Goal: Task Accomplishment & Management: Use online tool/utility

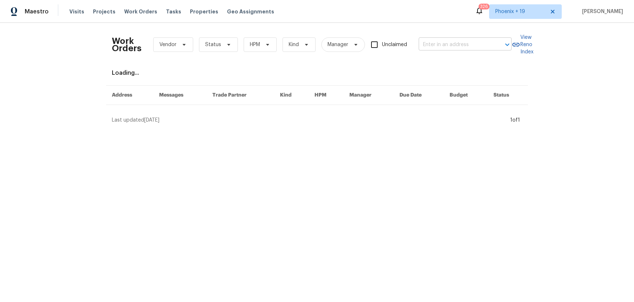
click at [432, 39] on input "text" at bounding box center [454, 44] width 73 height 11
paste input "[STREET_ADDRESS]."
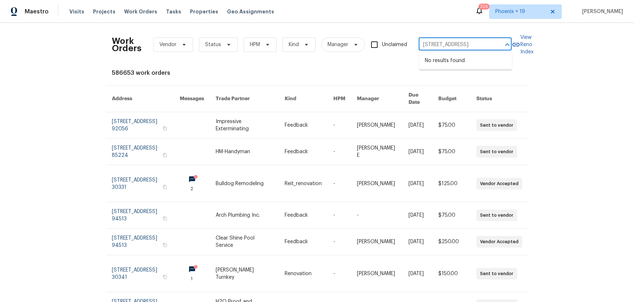
drag, startPoint x: 436, startPoint y: 45, endPoint x: 502, endPoint y: 44, distance: 66.4
click at [502, 44] on div "6590 Manor Creek Dr, Douglasville GA 30135. ​" at bounding box center [464, 44] width 93 height 11
type input "6590 Manor Creek Dr"
click at [468, 59] on li "6590 Manor Creek Dr, Douglasville, GA 30135" at bounding box center [465, 61] width 93 height 12
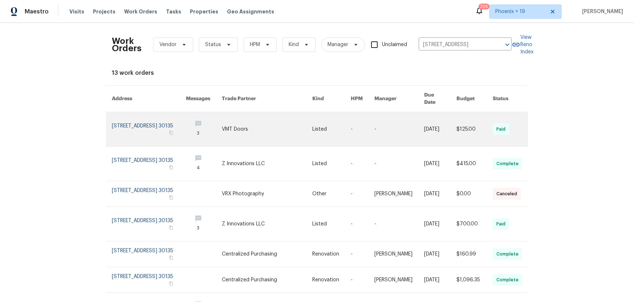
click at [281, 114] on link at bounding box center [267, 129] width 90 height 34
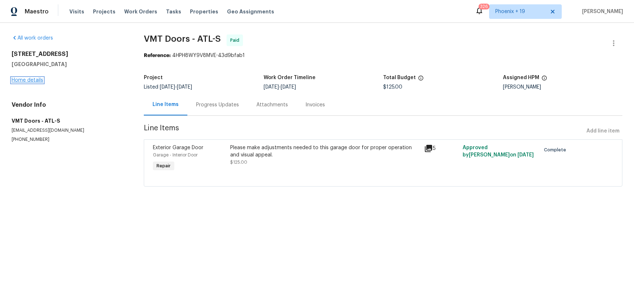
click at [25, 81] on link "Home details" at bounding box center [28, 80] width 32 height 5
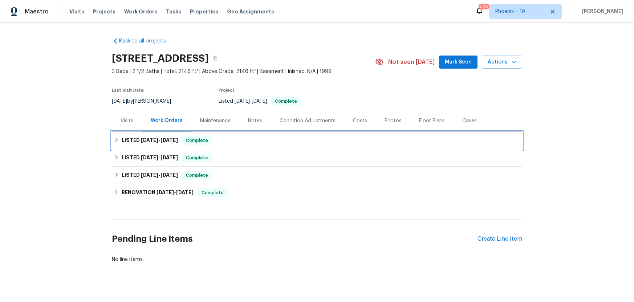
click at [160, 137] on h6 "LISTED 9/26/25 - 10/1/25" at bounding box center [150, 140] width 56 height 9
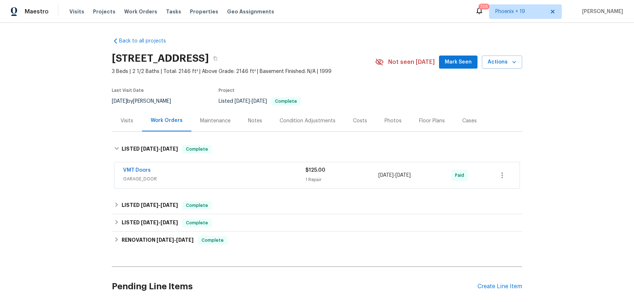
click at [160, 138] on div "LISTED 9/26/25 - 10/1/25 Complete VMT Doors GARAGE_DOOR $125.00 1 Repair 9/26/2…" at bounding box center [317, 164] width 410 height 53
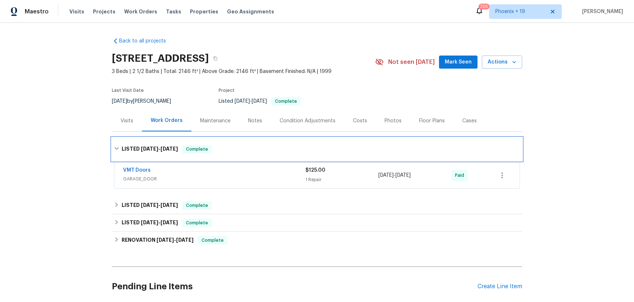
click at [157, 148] on span "9/26/25" at bounding box center [149, 148] width 17 height 5
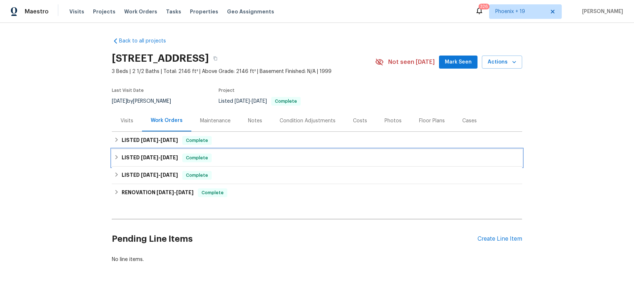
click at [155, 162] on div "LISTED 9/26/25 - 9/30/25 Complete" at bounding box center [317, 157] width 410 height 17
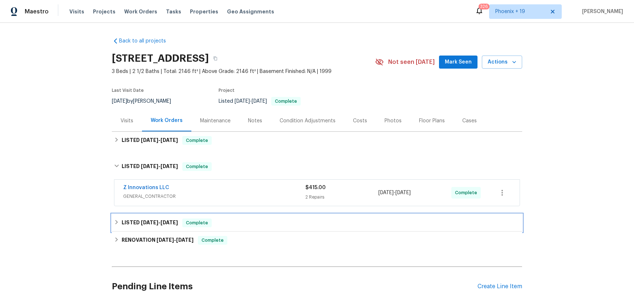
click at [141, 218] on div "LISTED 9/21/25 - 9/23/25 Complete" at bounding box center [317, 222] width 410 height 17
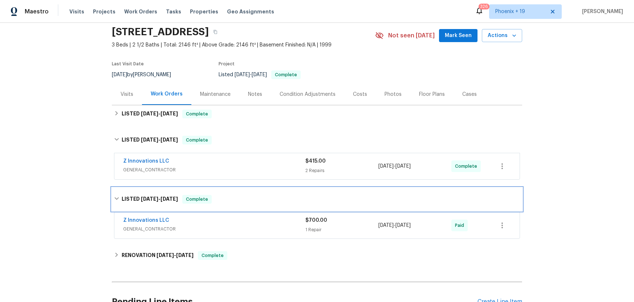
scroll to position [42, 0]
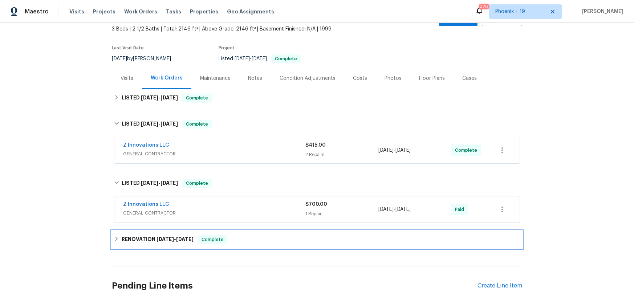
click at [150, 241] on h6 "RENOVATION 9/3/25 - 9/17/25" at bounding box center [158, 239] width 72 height 9
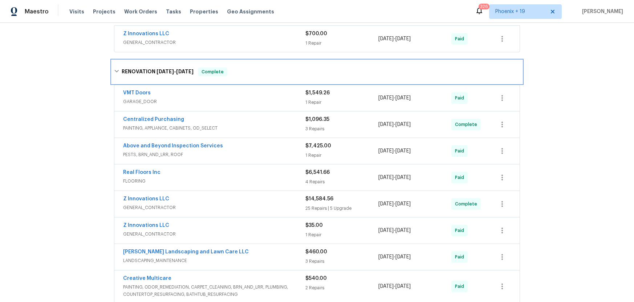
scroll to position [215, 0]
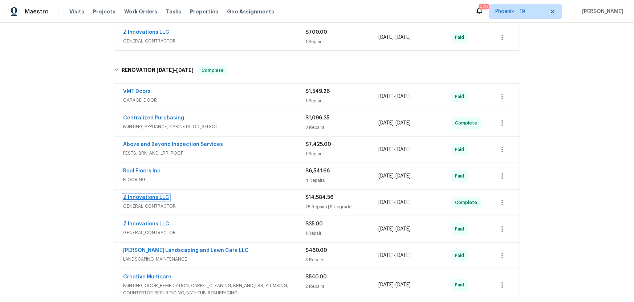
click at [143, 199] on link "Z Innovations LLC" at bounding box center [146, 197] width 46 height 5
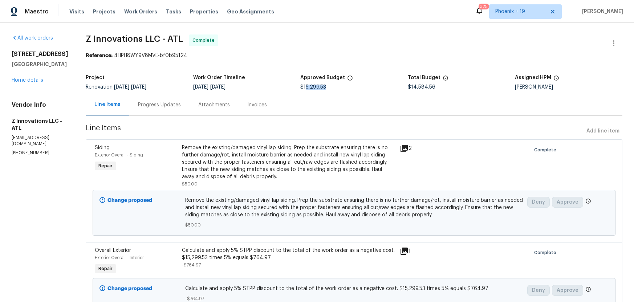
drag, startPoint x: 305, startPoint y: 88, endPoint x: 335, endPoint y: 94, distance: 31.0
click at [332, 86] on div "$15,299.53" at bounding box center [353, 87] width 107 height 5
drag, startPoint x: 17, startPoint y: 56, endPoint x: 26, endPoint y: 63, distance: 11.6
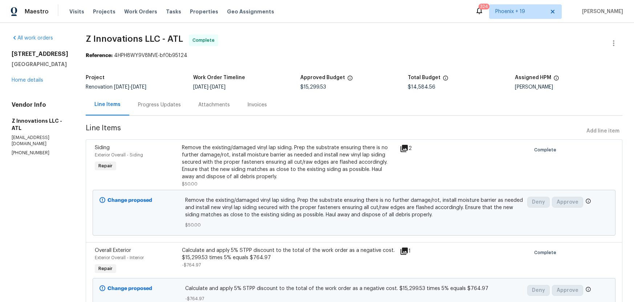
copy h2 "6590 Manor Creek Dr"
drag, startPoint x: 297, startPoint y: 88, endPoint x: 327, endPoint y: 89, distance: 29.8
click at [327, 89] on div "Project Renovation 9/3/2025 - 9/17/2025 Work Order Timeline 9/3/2025 - 9/17/202…" at bounding box center [354, 82] width 536 height 23
click at [327, 89] on div "$15,299.53" at bounding box center [353, 87] width 107 height 5
drag, startPoint x: 327, startPoint y: 87, endPoint x: 299, endPoint y: 87, distance: 27.9
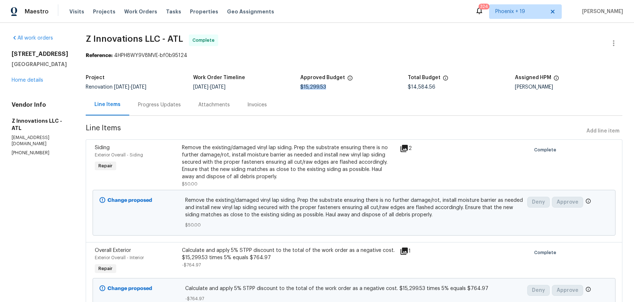
click at [300, 87] on div "$15,299.53" at bounding box center [353, 87] width 107 height 5
copy span "$15,299.53"
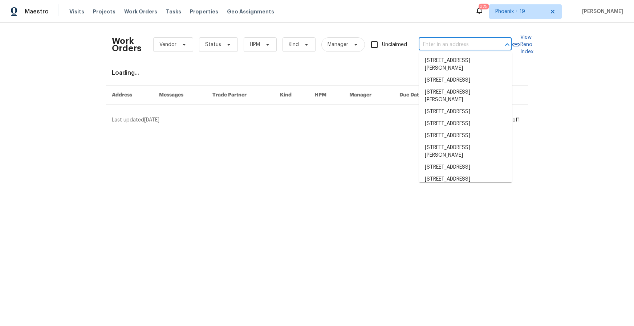
click at [465, 40] on input "text" at bounding box center [454, 44] width 73 height 11
paste input "[STREET_ADDRESS]"
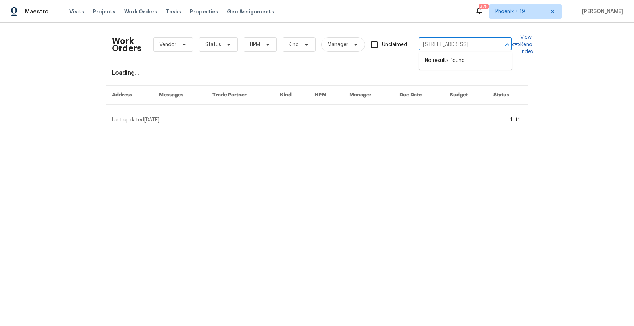
type input "[STREET_ADDRESS]"
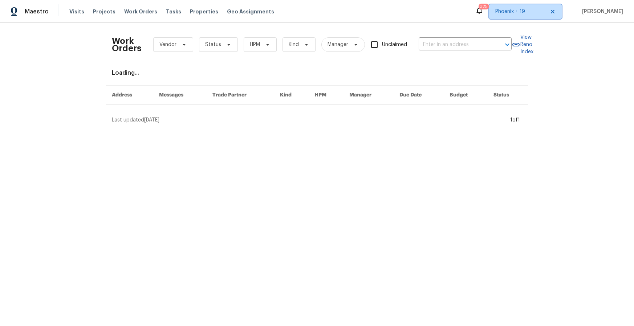
click at [506, 15] on span "Phoenix + 19" at bounding box center [525, 11] width 73 height 15
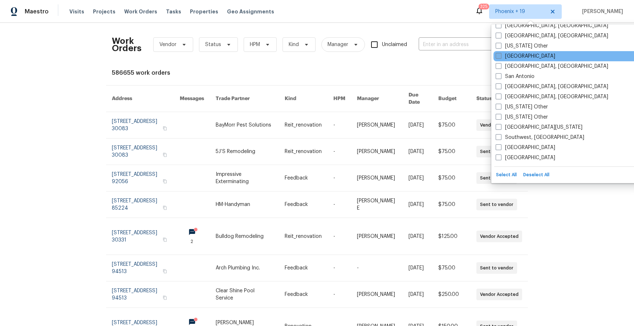
scroll to position [977, 0]
drag, startPoint x: 511, startPoint y: 55, endPoint x: 506, endPoint y: 55, distance: 5.1
click at [511, 55] on label "[GEOGRAPHIC_DATA]" at bounding box center [525, 56] width 60 height 7
click at [500, 55] on input "[GEOGRAPHIC_DATA]" at bounding box center [497, 55] width 5 height 5
checkbox input "true"
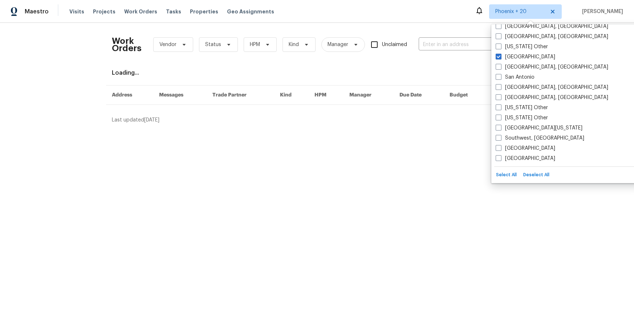
click at [475, 52] on div "Work Orders Vendor Status HPM Kind Manager Unclaimed ​" at bounding box center [312, 45] width 400 height 32
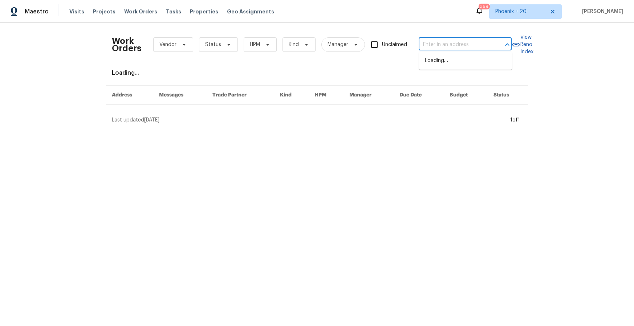
click at [470, 46] on input "text" at bounding box center [454, 44] width 73 height 11
paste input "[STREET_ADDRESS]"
type input "[STREET_ADDRESS]"
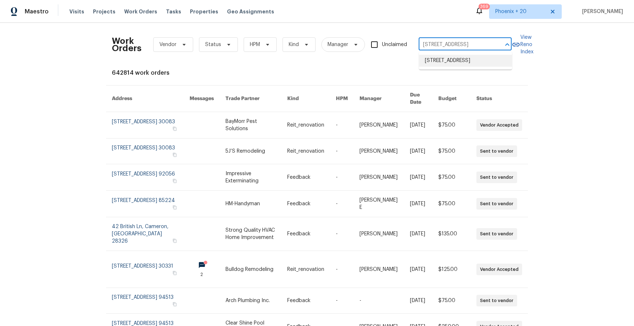
click at [465, 61] on li "[STREET_ADDRESS]" at bounding box center [465, 61] width 93 height 12
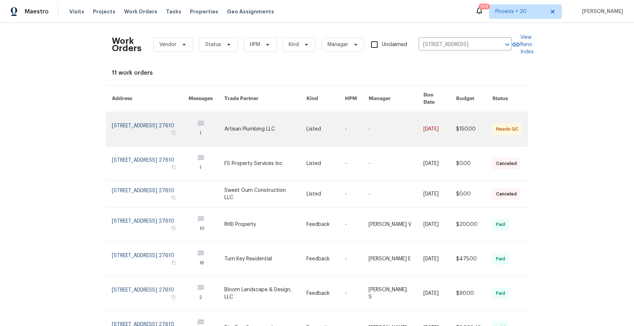
click at [258, 121] on link at bounding box center [265, 129] width 82 height 34
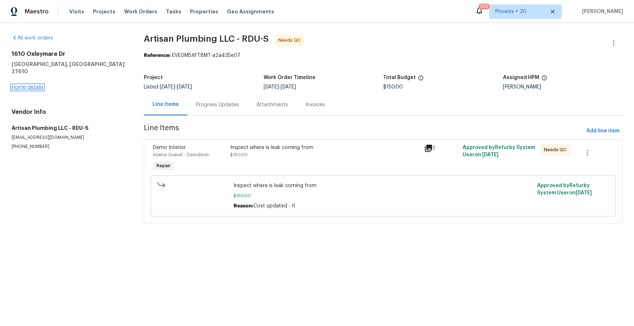
click at [27, 85] on link "Home details" at bounding box center [28, 87] width 32 height 5
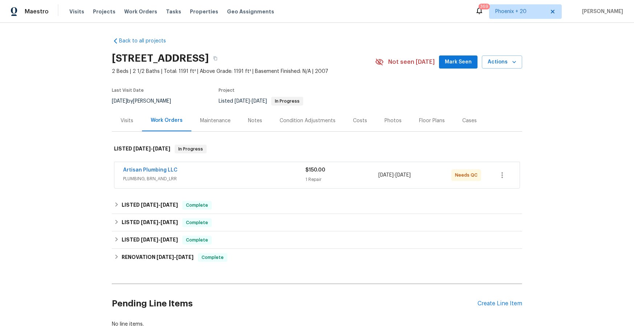
scroll to position [51, 0]
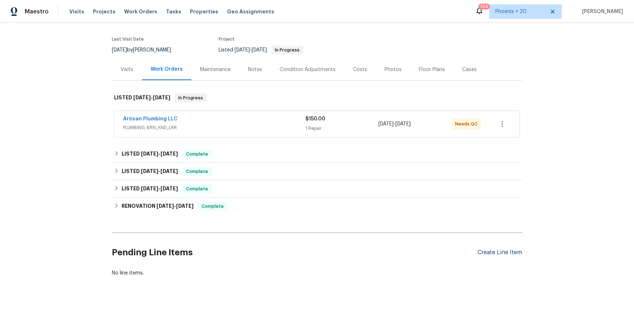
click at [487, 251] on div "Create Line Item" at bounding box center [499, 252] width 45 height 7
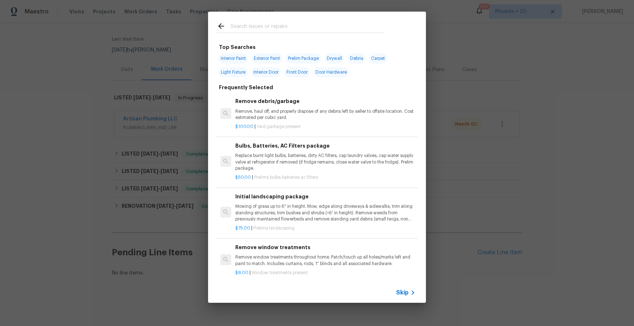
click at [254, 30] on input "text" at bounding box center [307, 27] width 154 height 11
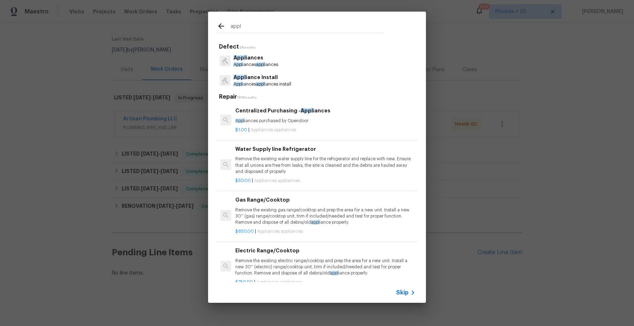
type input "appl"
click at [343, 129] on p "$1.00 | Appliances appliances" at bounding box center [325, 130] width 180 height 6
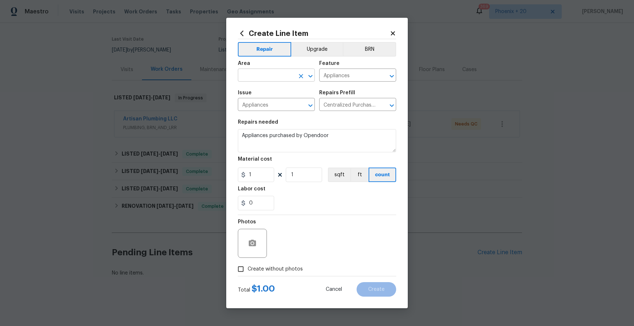
drag, startPoint x: 267, startPoint y: 64, endPoint x: 270, endPoint y: 76, distance: 11.8
click at [268, 65] on div "Area" at bounding box center [276, 65] width 77 height 9
click at [270, 76] on input "text" at bounding box center [266, 75] width 57 height 11
click at [269, 88] on li "Kitchen" at bounding box center [276, 92] width 77 height 12
type input "Kitchen"
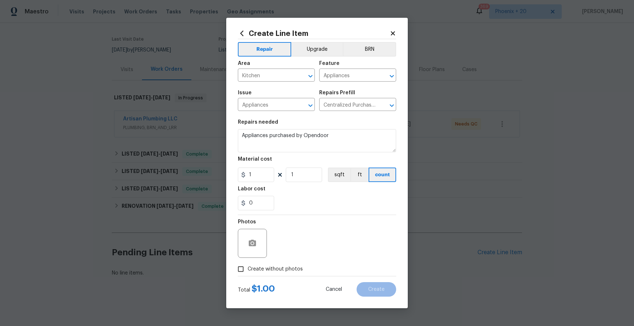
click at [292, 265] on label "Create without photos" at bounding box center [268, 269] width 69 height 14
click at [248, 265] on input "Create without photos" at bounding box center [241, 269] width 14 height 14
checkbox input "true"
click at [304, 250] on textarea at bounding box center [334, 243] width 123 height 29
type textarea "n"
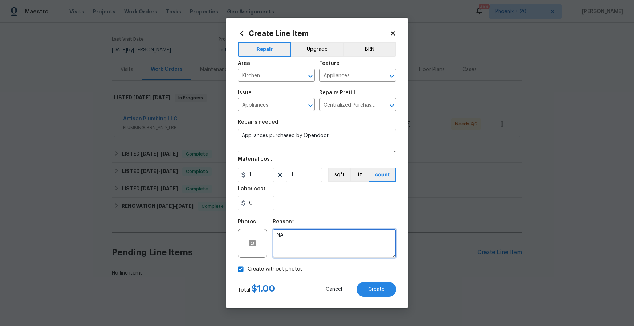
type textarea "NA"
drag, startPoint x: 261, startPoint y: 174, endPoint x: 232, endPoint y: 172, distance: 29.5
click at [232, 172] on div "Create Line Item Repair Upgrade BRN Area Kitchen ​ Feature Appliances ​ Issue A…" at bounding box center [316, 163] width 181 height 291
type input "394.86"
click at [284, 241] on textarea "NA" at bounding box center [334, 243] width 123 height 29
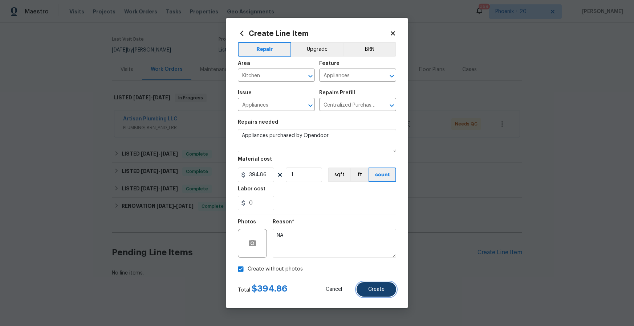
click at [384, 293] on button "Create" at bounding box center [376, 289] width 40 height 15
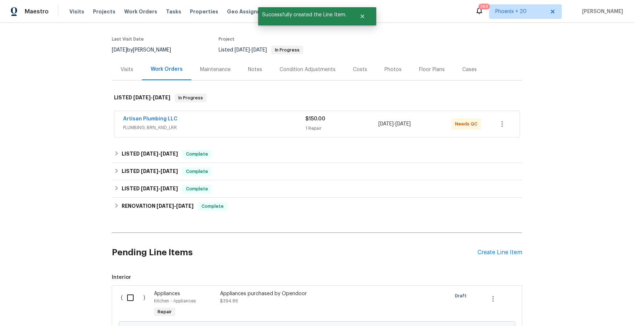
click at [132, 295] on input "checkbox" at bounding box center [133, 297] width 21 height 15
checkbox input "true"
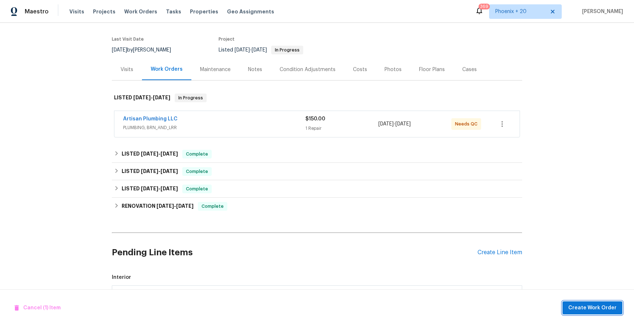
drag, startPoint x: 591, startPoint y: 305, endPoint x: 587, endPoint y: 304, distance: 4.1
click at [587, 304] on span "Create Work Order" at bounding box center [592, 308] width 48 height 9
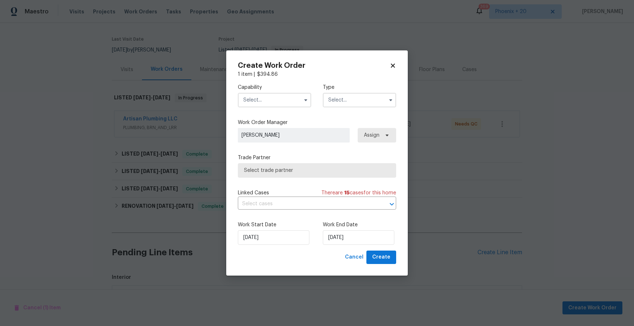
click at [293, 98] on input "text" at bounding box center [274, 100] width 73 height 15
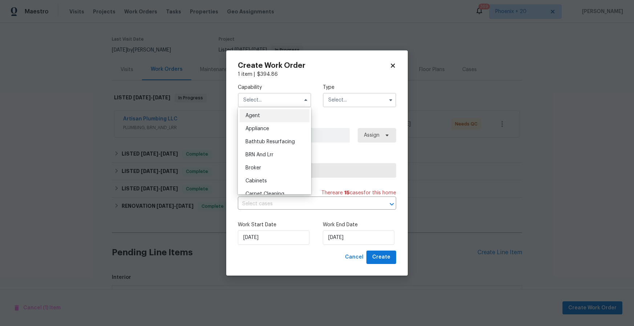
click at [281, 124] on div "Appliance" at bounding box center [275, 128] width 70 height 13
type input "Appliance"
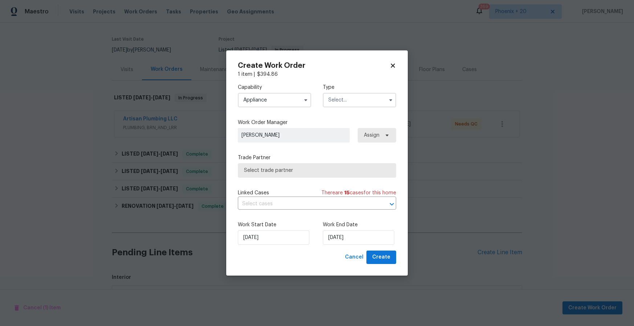
click at [328, 101] on input "text" at bounding box center [359, 100] width 73 height 15
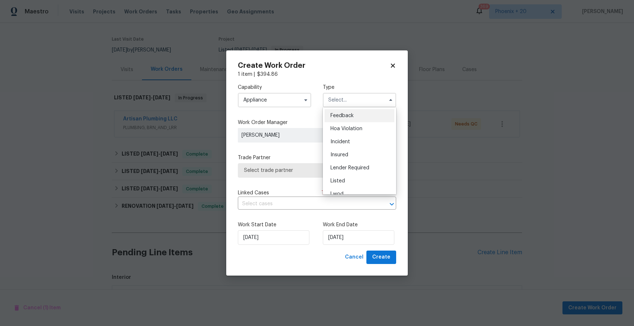
click at [352, 180] on div "Listed" at bounding box center [359, 181] width 70 height 13
type input "Listed"
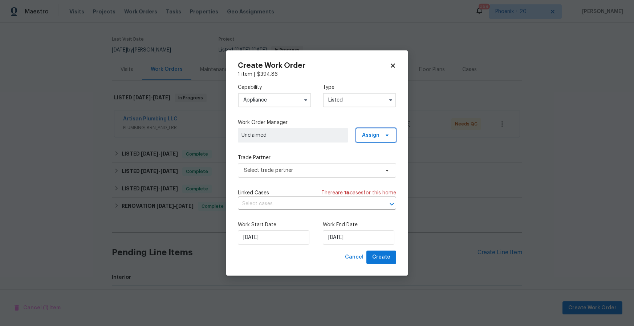
click at [375, 140] on span "Assign" at bounding box center [376, 135] width 40 height 15
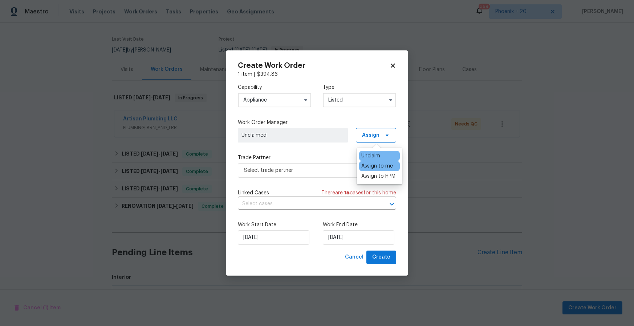
click at [372, 166] on div "Assign to me" at bounding box center [377, 166] width 32 height 7
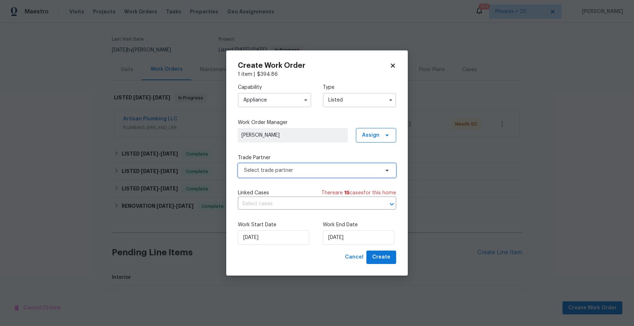
click at [324, 169] on span "Select trade partner" at bounding box center [311, 170] width 135 height 7
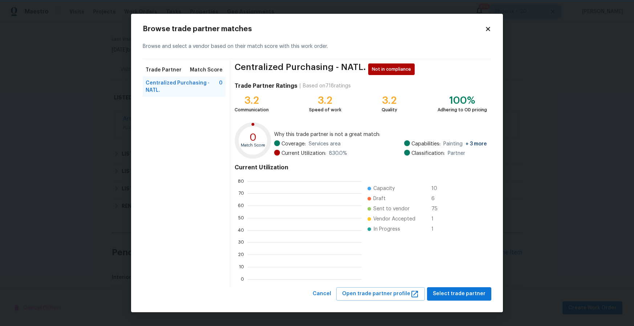
scroll to position [102, 114]
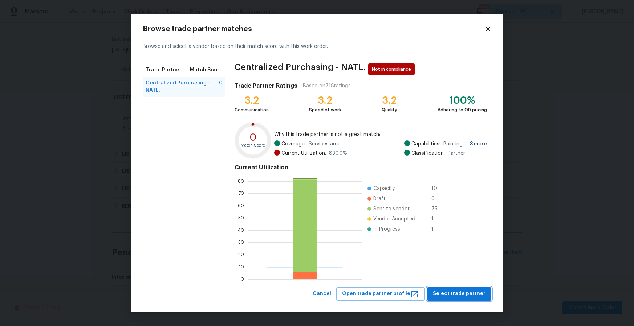
click at [458, 294] on span "Select trade partner" at bounding box center [459, 294] width 53 height 9
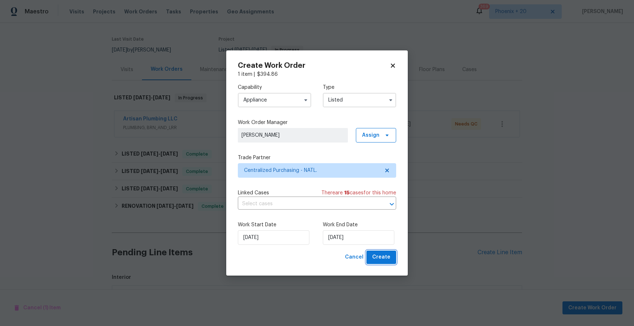
click at [383, 258] on span "Create" at bounding box center [381, 257] width 18 height 9
checkbox input "false"
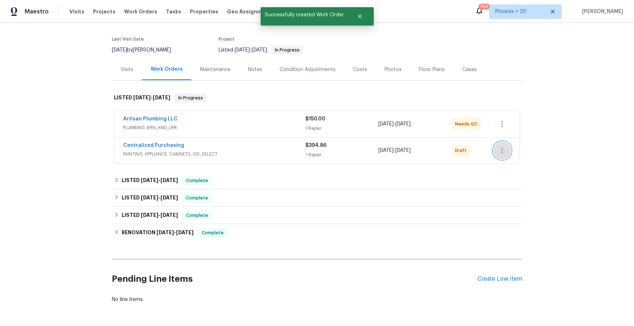
click at [501, 148] on icon "button" at bounding box center [501, 151] width 1 height 6
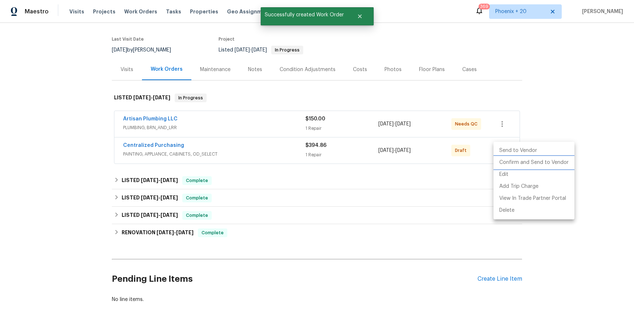
click at [506, 164] on li "Confirm and Send to Vendor" at bounding box center [533, 163] width 81 height 12
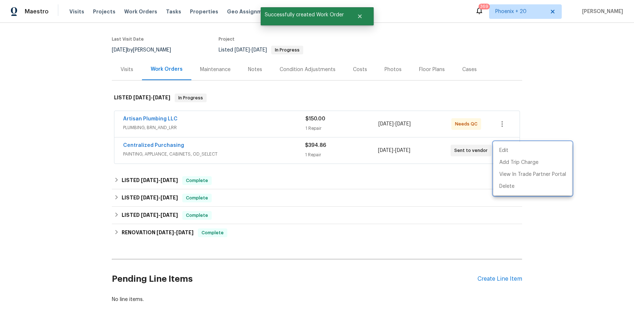
drag, startPoint x: 197, startPoint y: 142, endPoint x: 179, endPoint y: 147, distance: 18.9
click at [197, 142] on div at bounding box center [317, 163] width 634 height 326
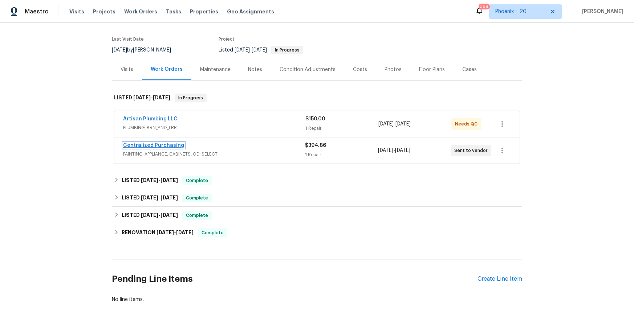
click at [169, 145] on link "Centralized Purchasing" at bounding box center [153, 145] width 61 height 5
